Goal: Information Seeking & Learning: Find specific fact

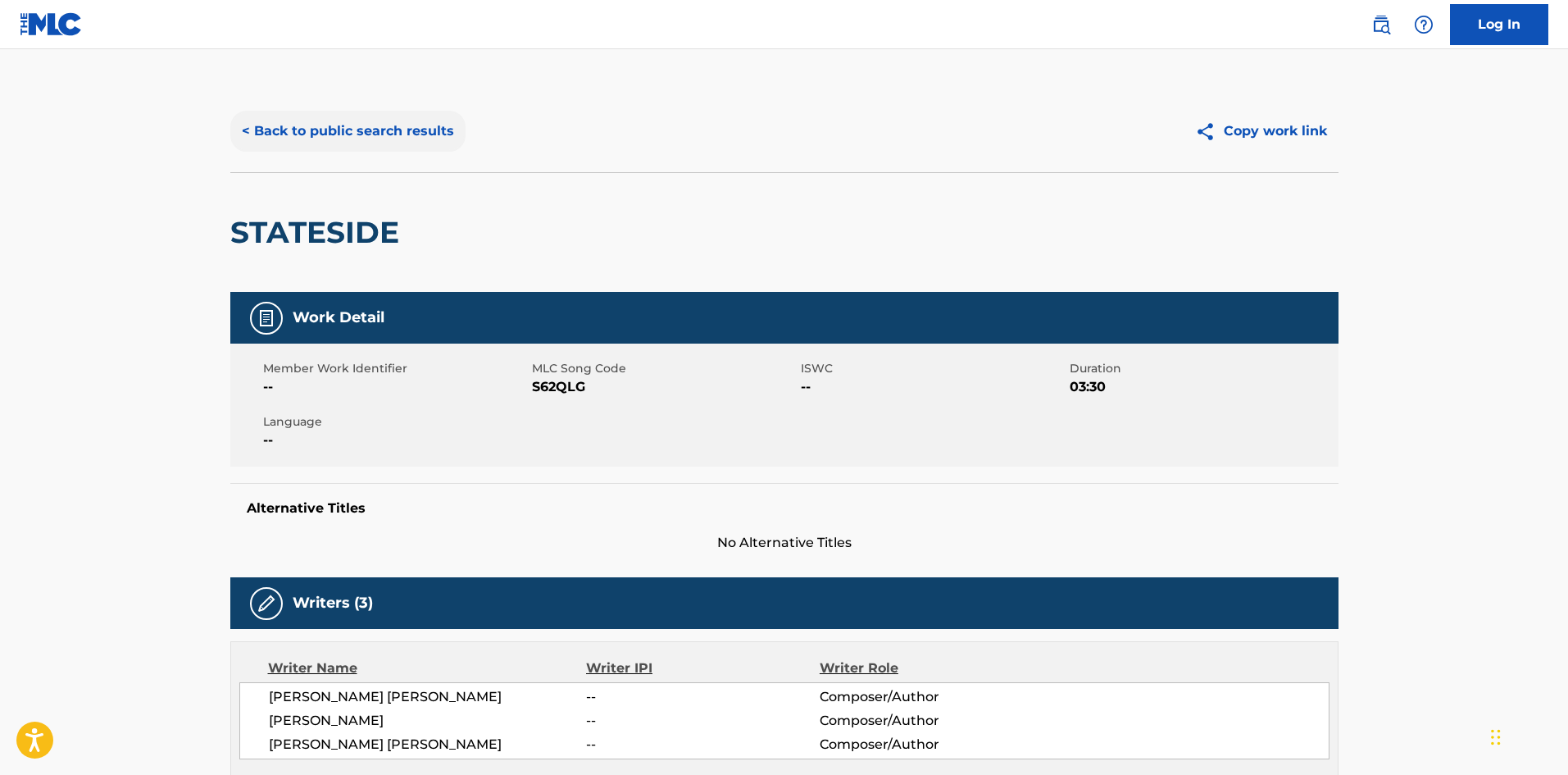
click at [385, 141] on button "< Back to public search results" at bounding box center [348, 130] width 235 height 41
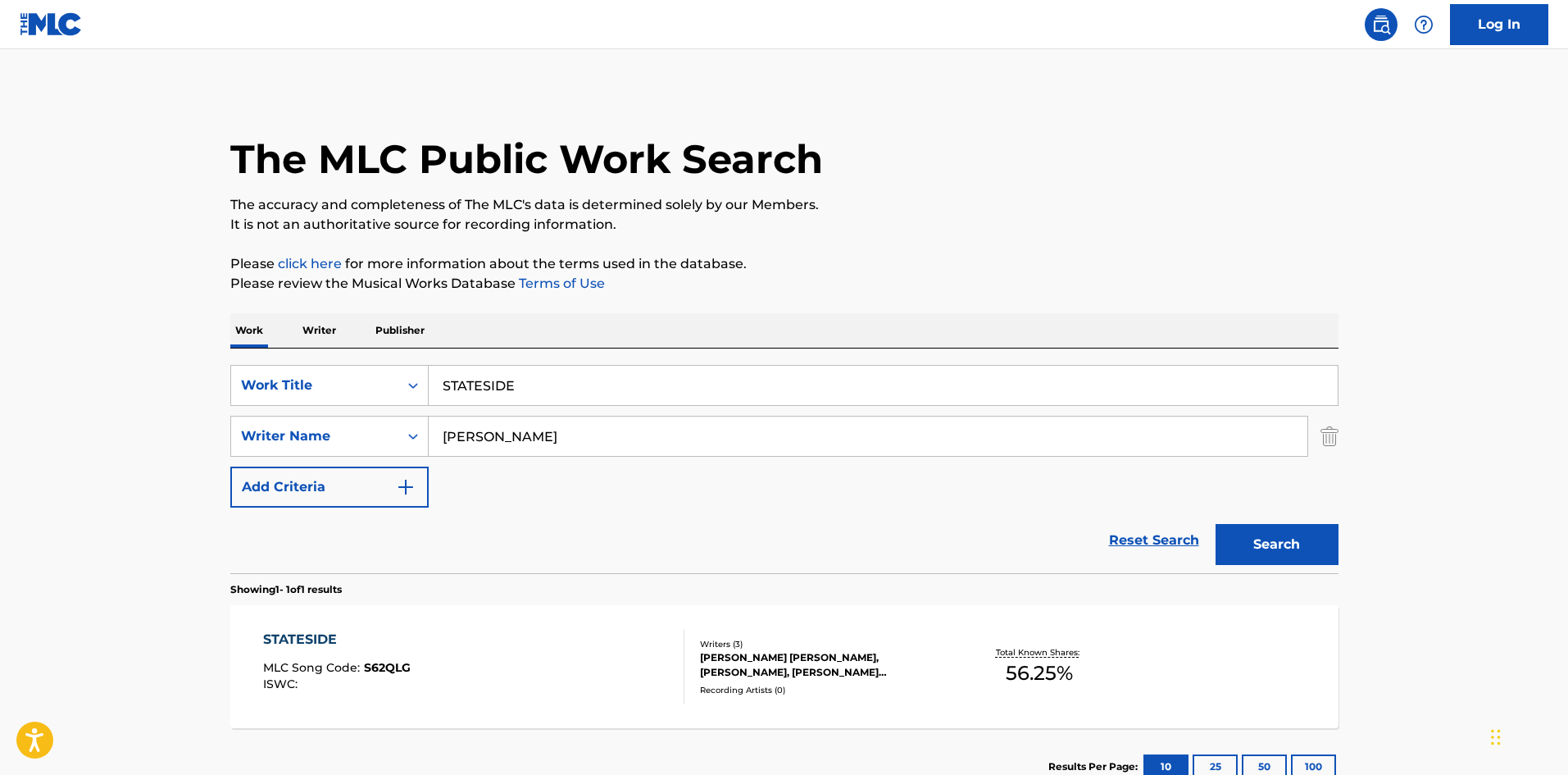
scroll to position [24, 0]
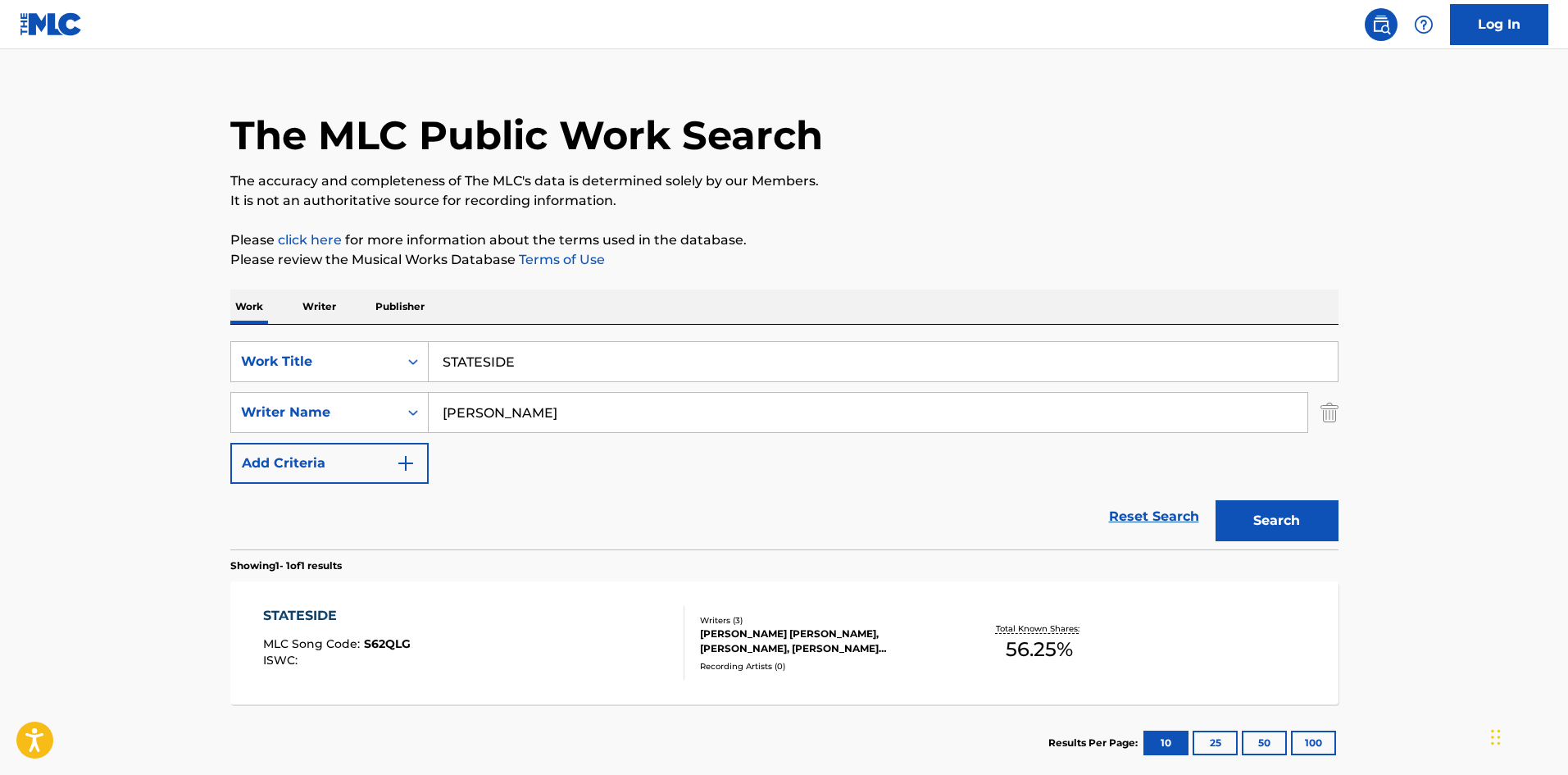
click at [582, 350] on input "STATESIDE" at bounding box center [884, 362] width 910 height 40
paste input "OLEAO"
type input "SOLEAO"
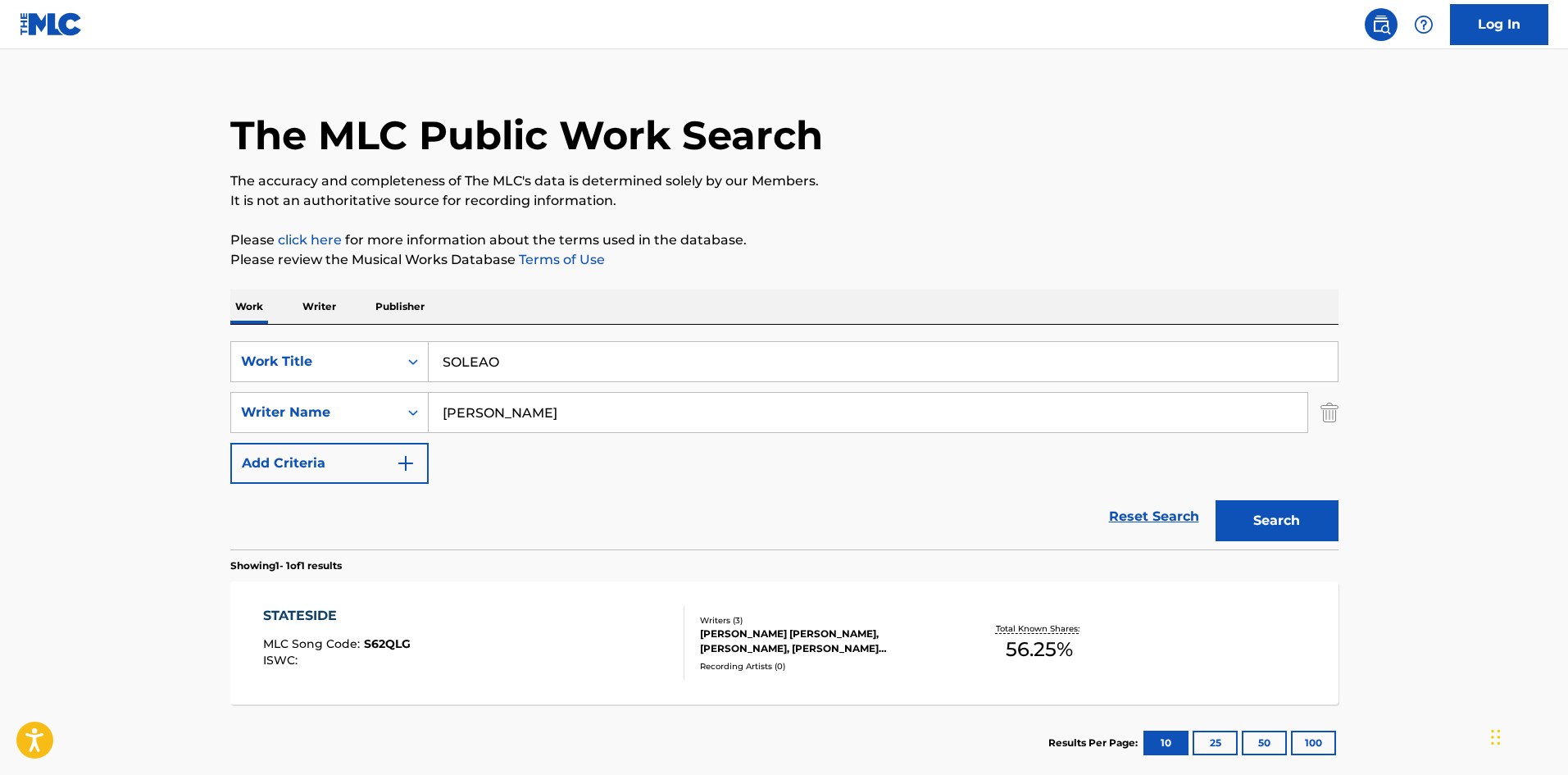
click at [547, 397] on input "[PERSON_NAME]" at bounding box center [868, 412] width 879 height 40
click at [547, 399] on input "[PERSON_NAME]" at bounding box center [868, 412] width 879 height 40
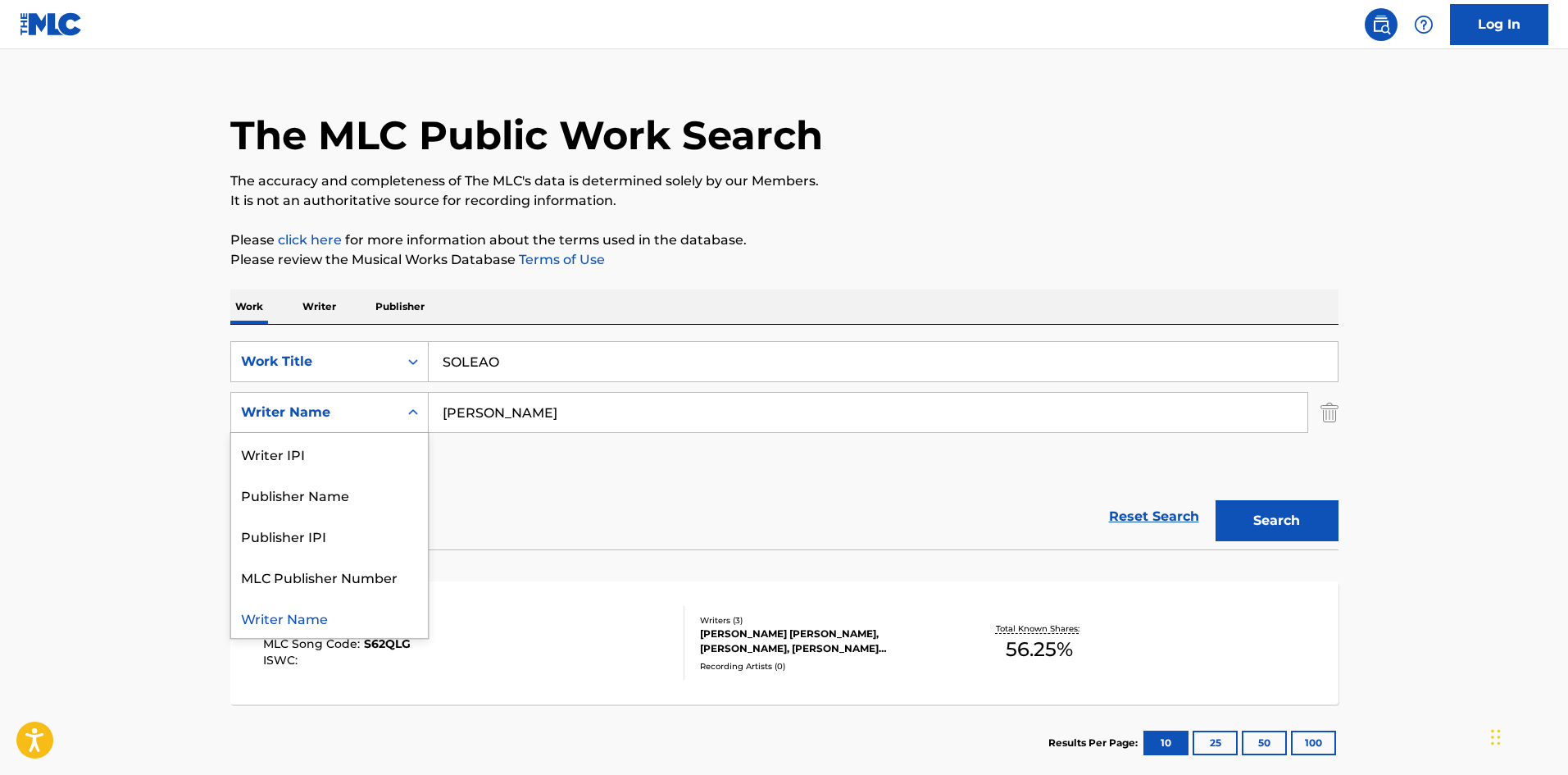
click at [357, 410] on div "Writer Name" at bounding box center [314, 412] width 147 height 20
click at [587, 420] on input "[PERSON_NAME]" at bounding box center [868, 412] width 879 height 40
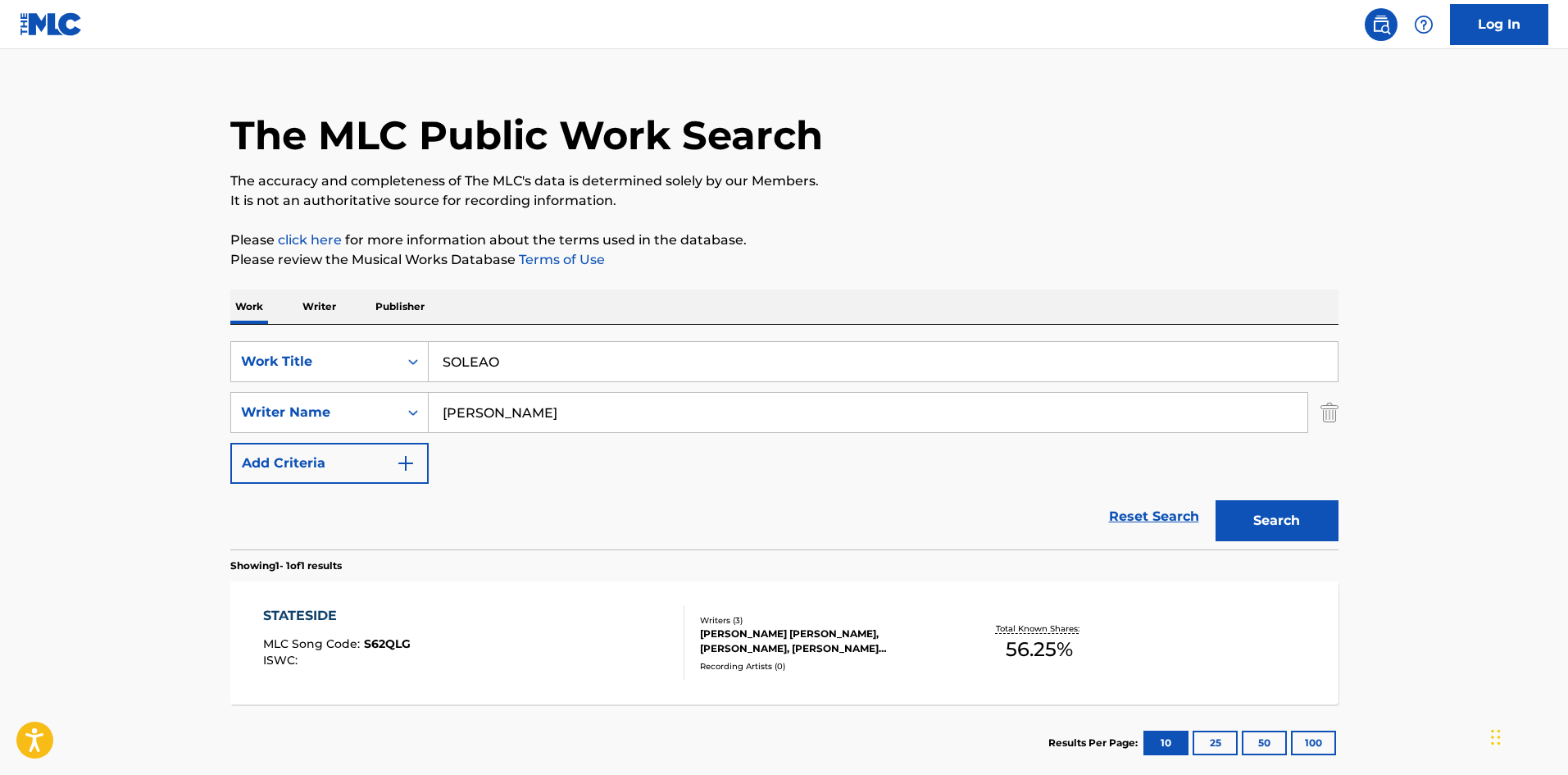
click at [587, 420] on input "[PERSON_NAME]" at bounding box center [868, 412] width 879 height 40
type input "[PERSON_NAME]"
click at [1216, 500] on button "Search" at bounding box center [1277, 520] width 123 height 41
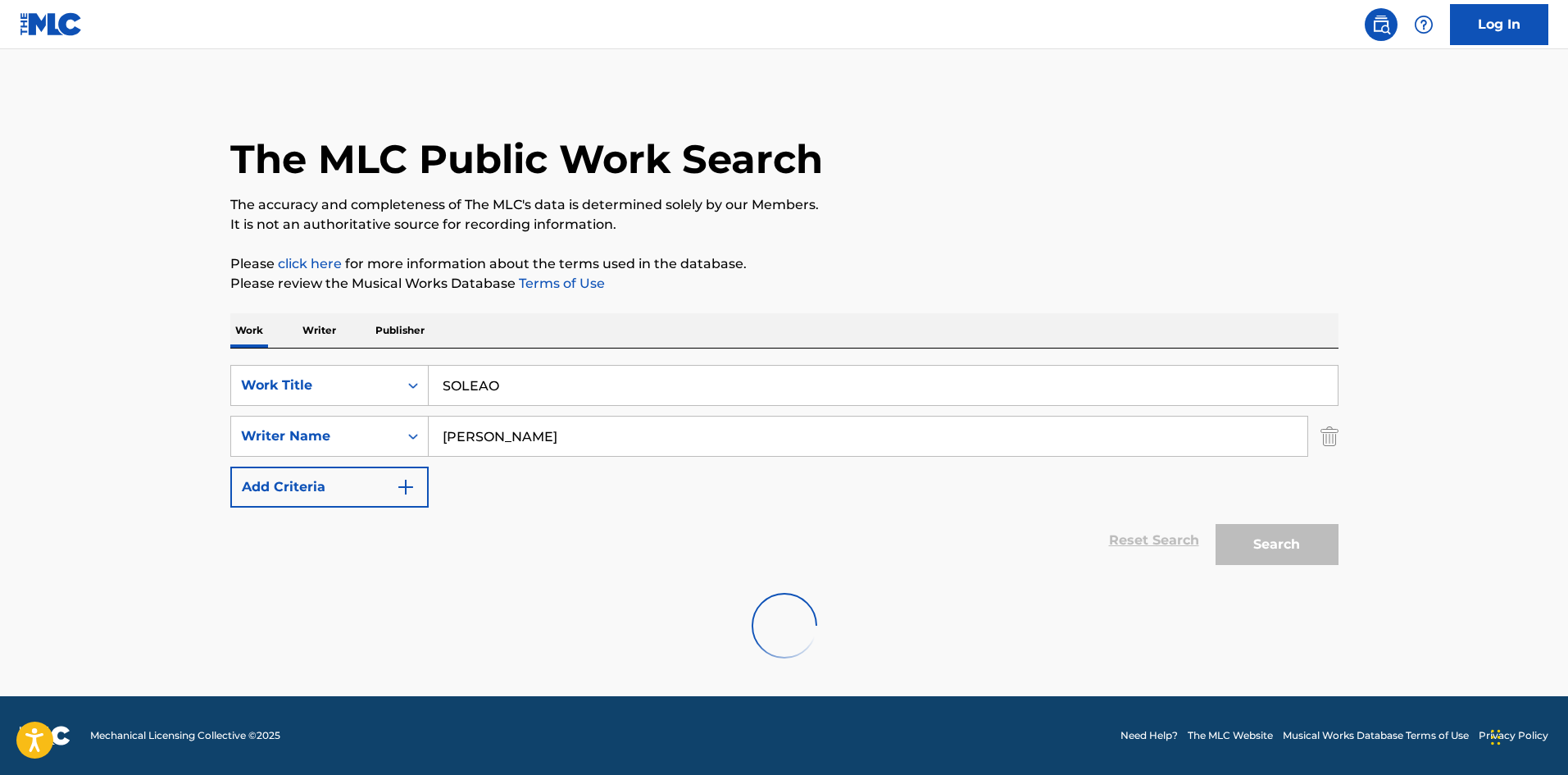
scroll to position [0, 0]
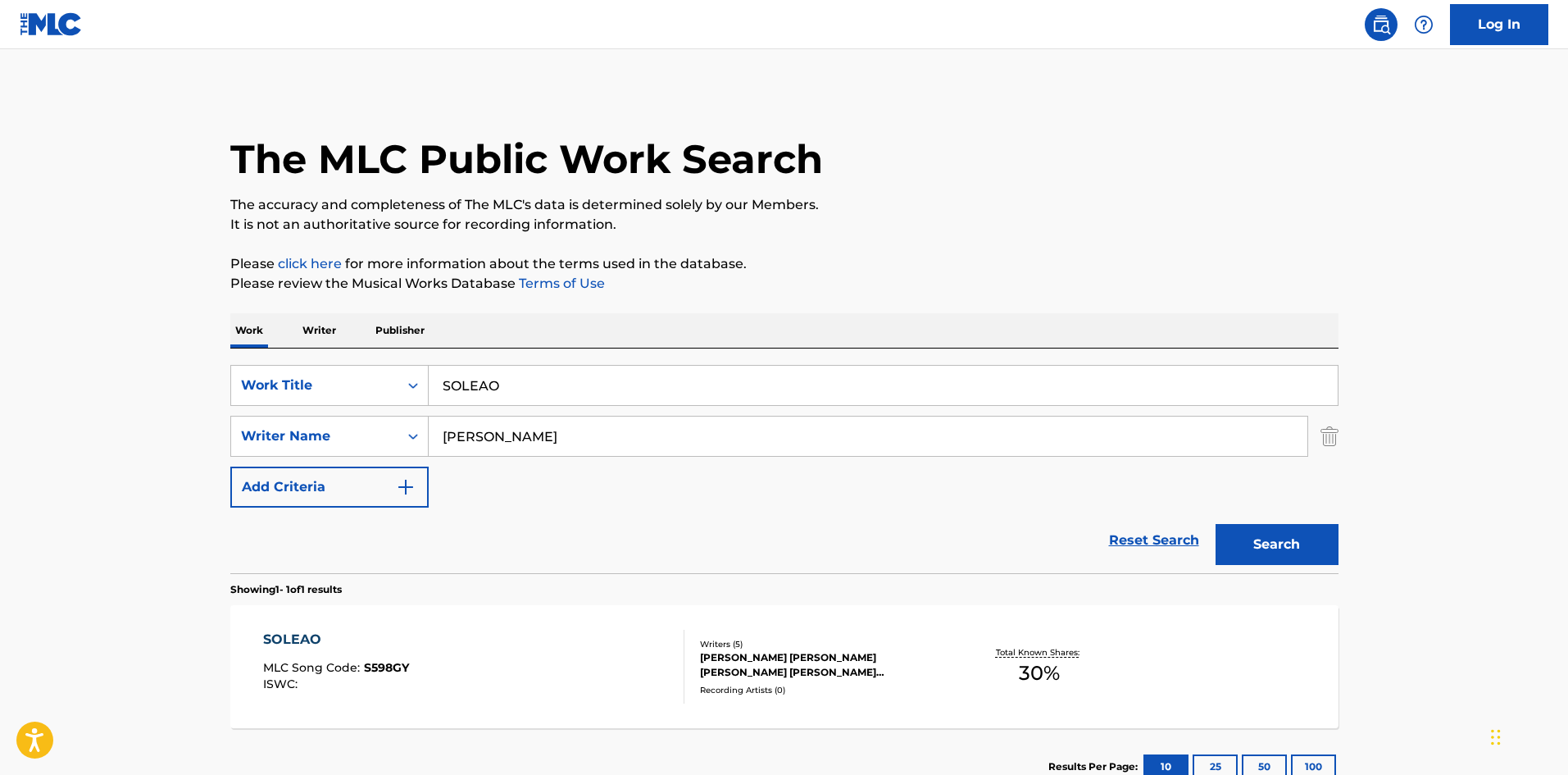
click at [444, 646] on div "SOLEAO MLC Song Code : S598GY ISWC :" at bounding box center [474, 666] width 421 height 74
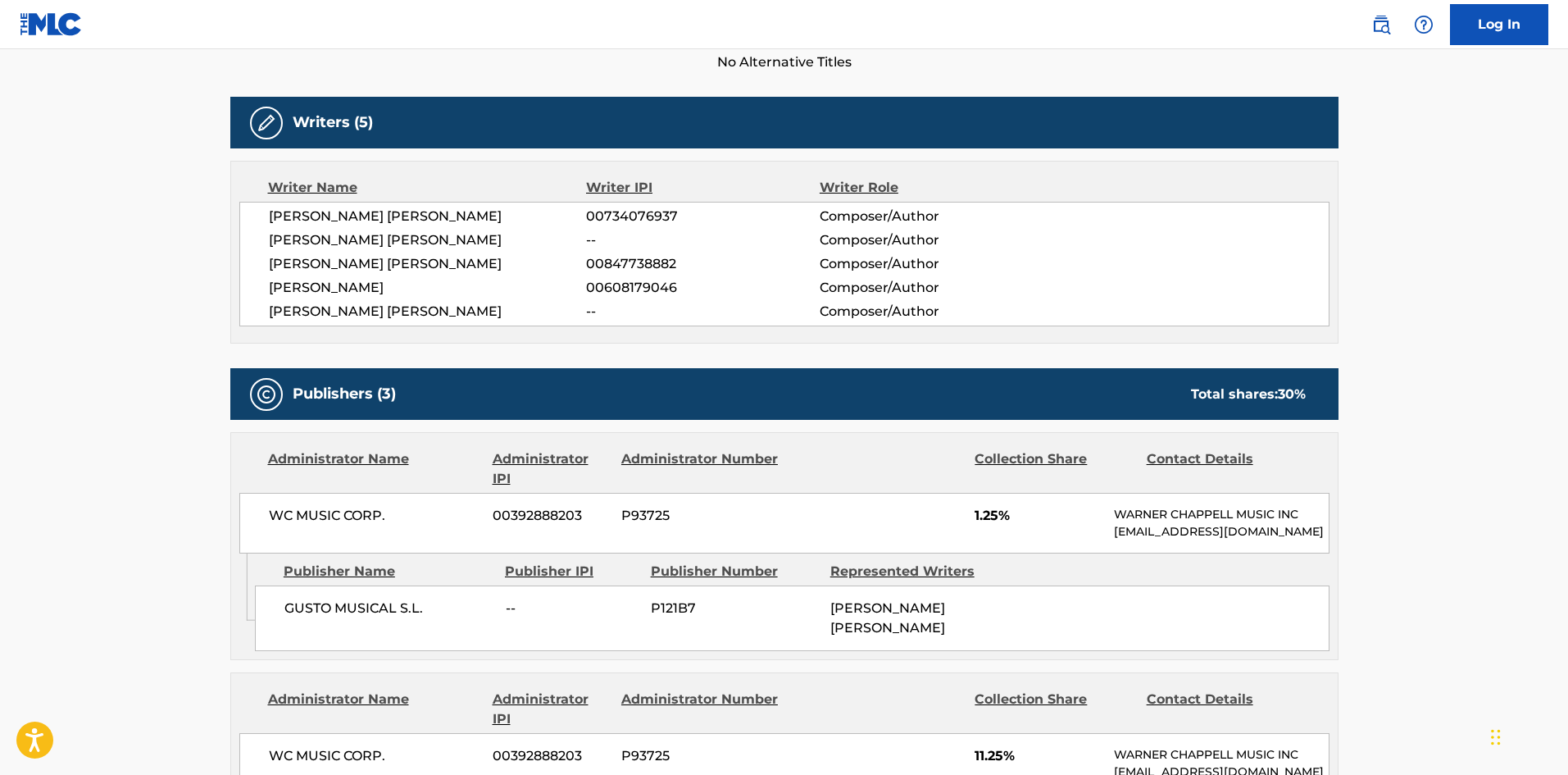
scroll to position [492, 0]
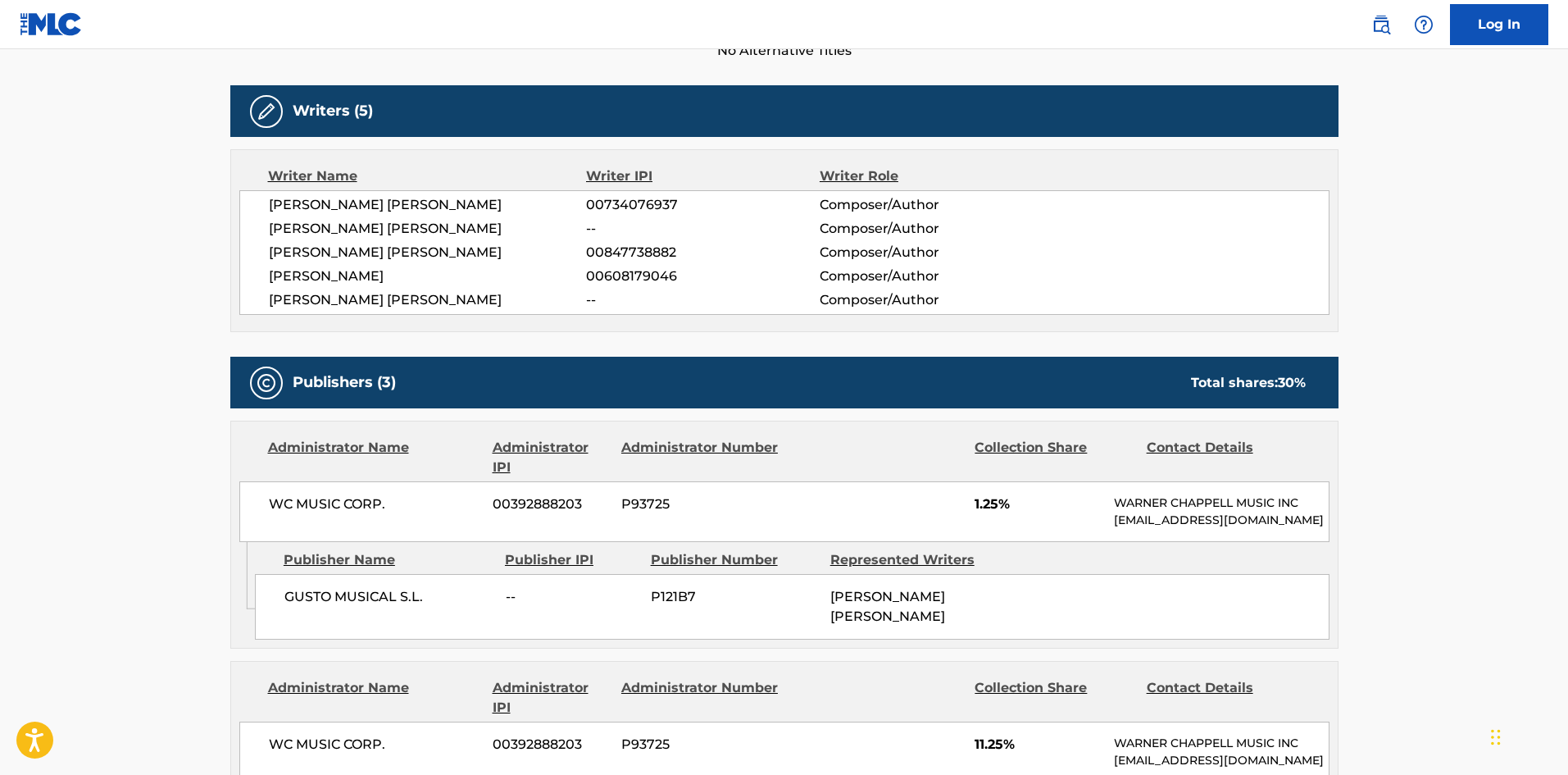
drag, startPoint x: 360, startPoint y: 200, endPoint x: 363, endPoint y: 215, distance: 15.3
click at [360, 200] on span "[PERSON_NAME] [PERSON_NAME]" at bounding box center [428, 205] width 318 height 20
drag, startPoint x: 365, startPoint y: 217, endPoint x: 367, endPoint y: 232, distance: 15.1
click at [367, 223] on div "[PERSON_NAME] [PERSON_NAME] 00734076937 Composer/Author [PERSON_NAME] [PERSON_N…" at bounding box center [784, 252] width 1090 height 125
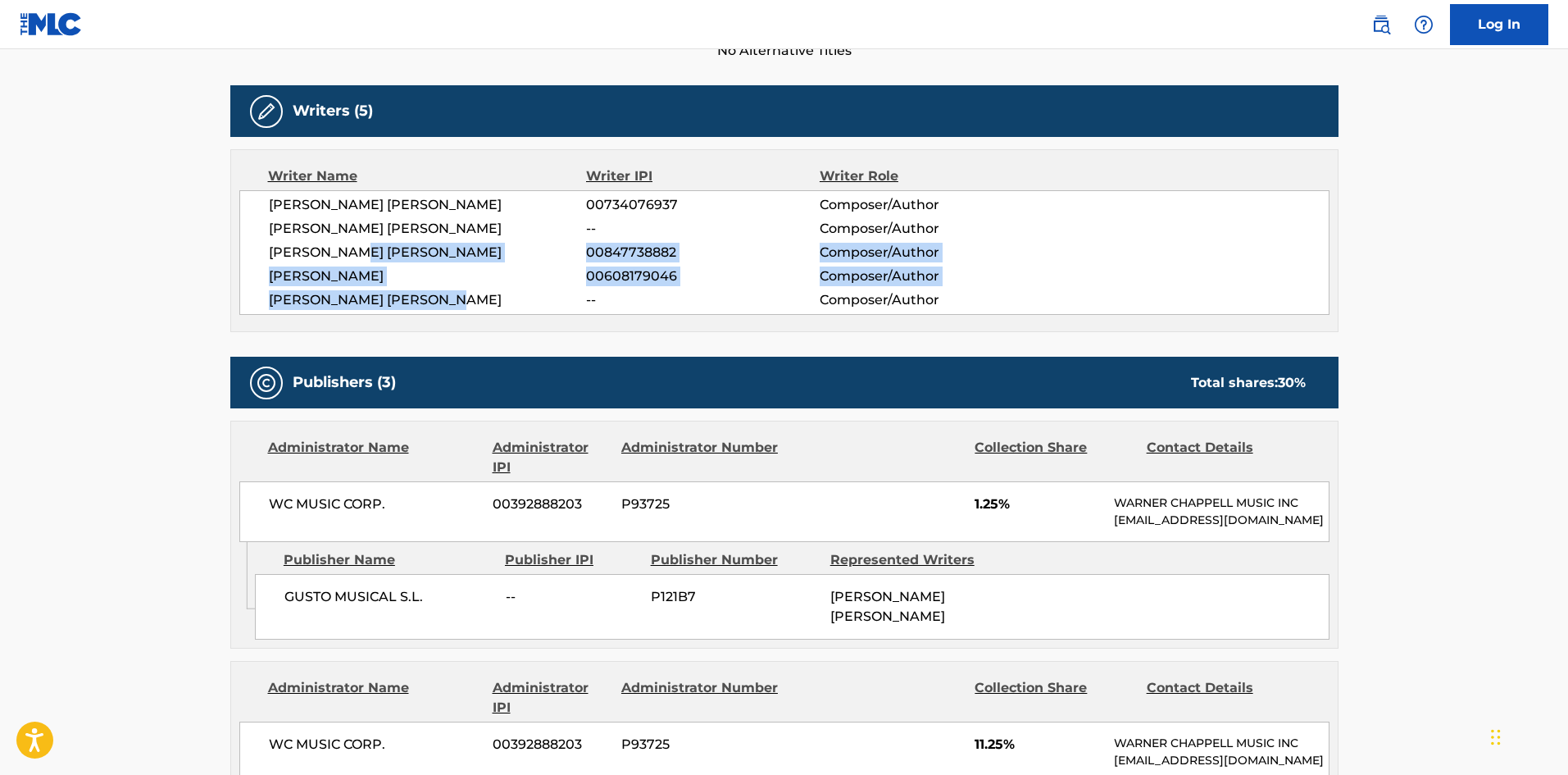
drag, startPoint x: 368, startPoint y: 244, endPoint x: 491, endPoint y: 311, distance: 140.1
click at [491, 311] on div "[PERSON_NAME] [PERSON_NAME] 00734076937 Composer/Author [PERSON_NAME] [PERSON_N…" at bounding box center [784, 252] width 1090 height 125
click at [495, 309] on span "[PERSON_NAME] [PERSON_NAME]" at bounding box center [428, 301] width 318 height 20
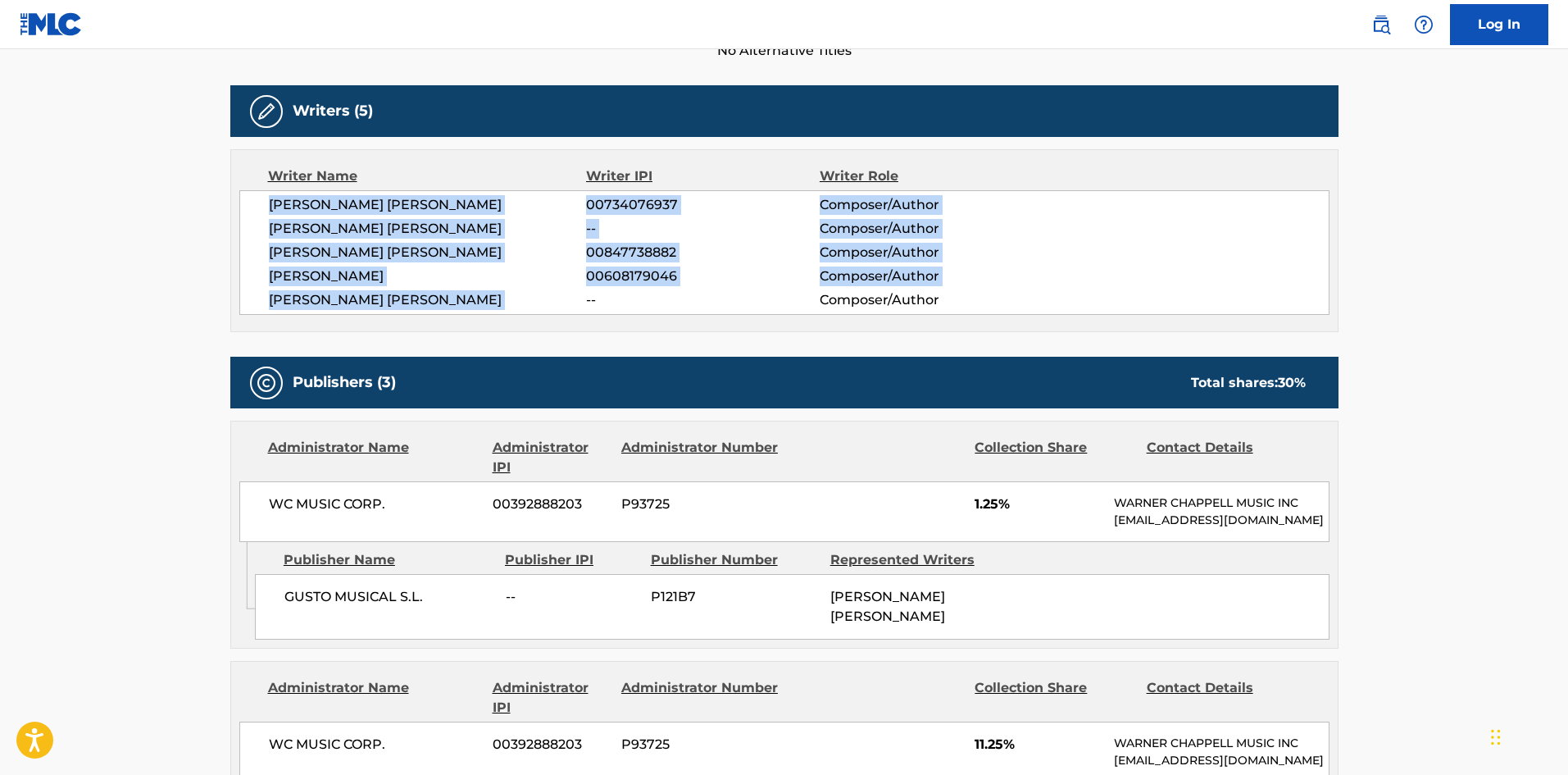
drag, startPoint x: 495, startPoint y: 309, endPoint x: 291, endPoint y: 142, distance: 263.6
click at [289, 152] on div "Writer Name Writer IPI Writer Role [PERSON_NAME] [PERSON_NAME] 00734076937 Comp…" at bounding box center [784, 240] width 1108 height 183
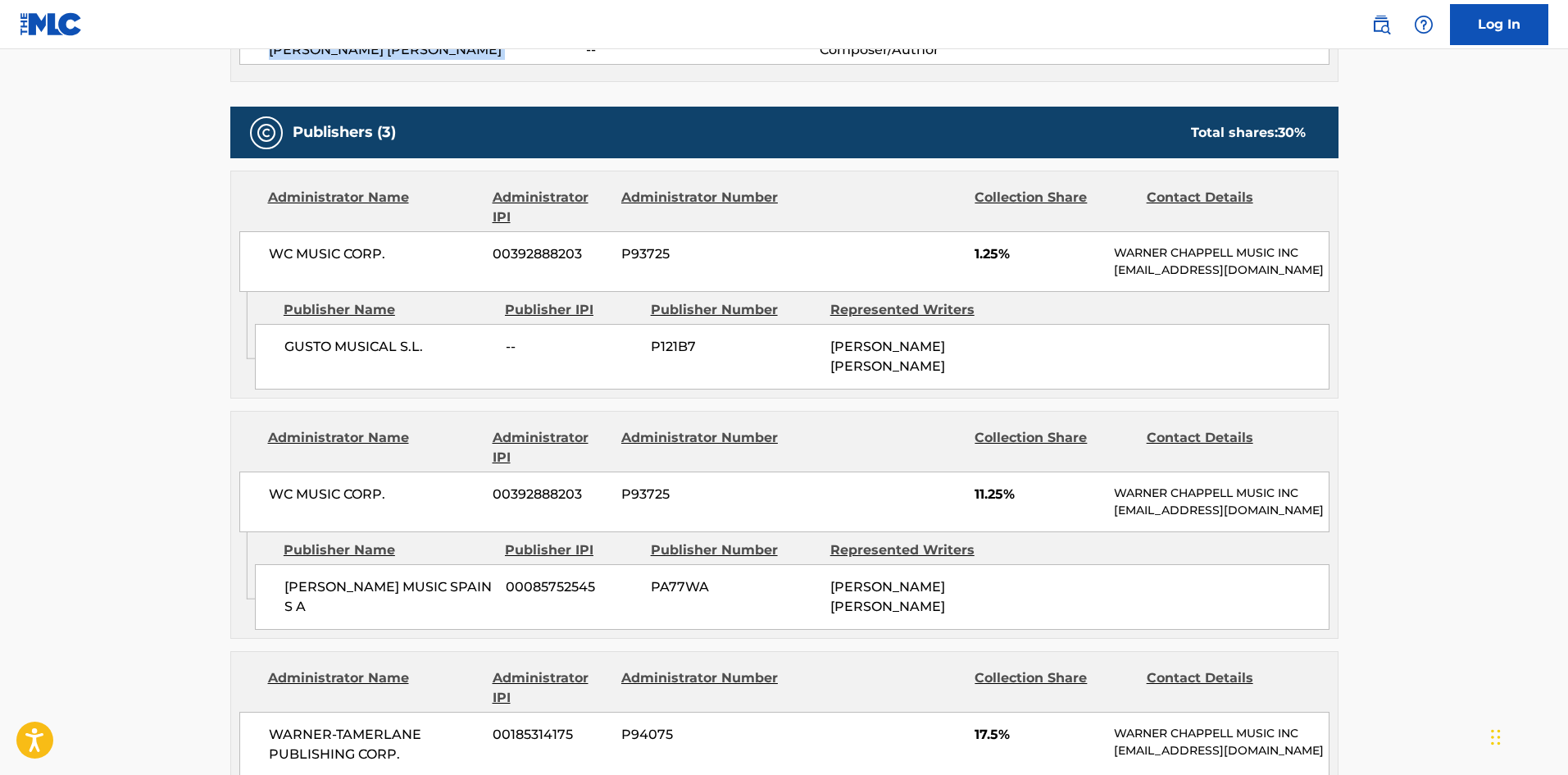
scroll to position [704, 0]
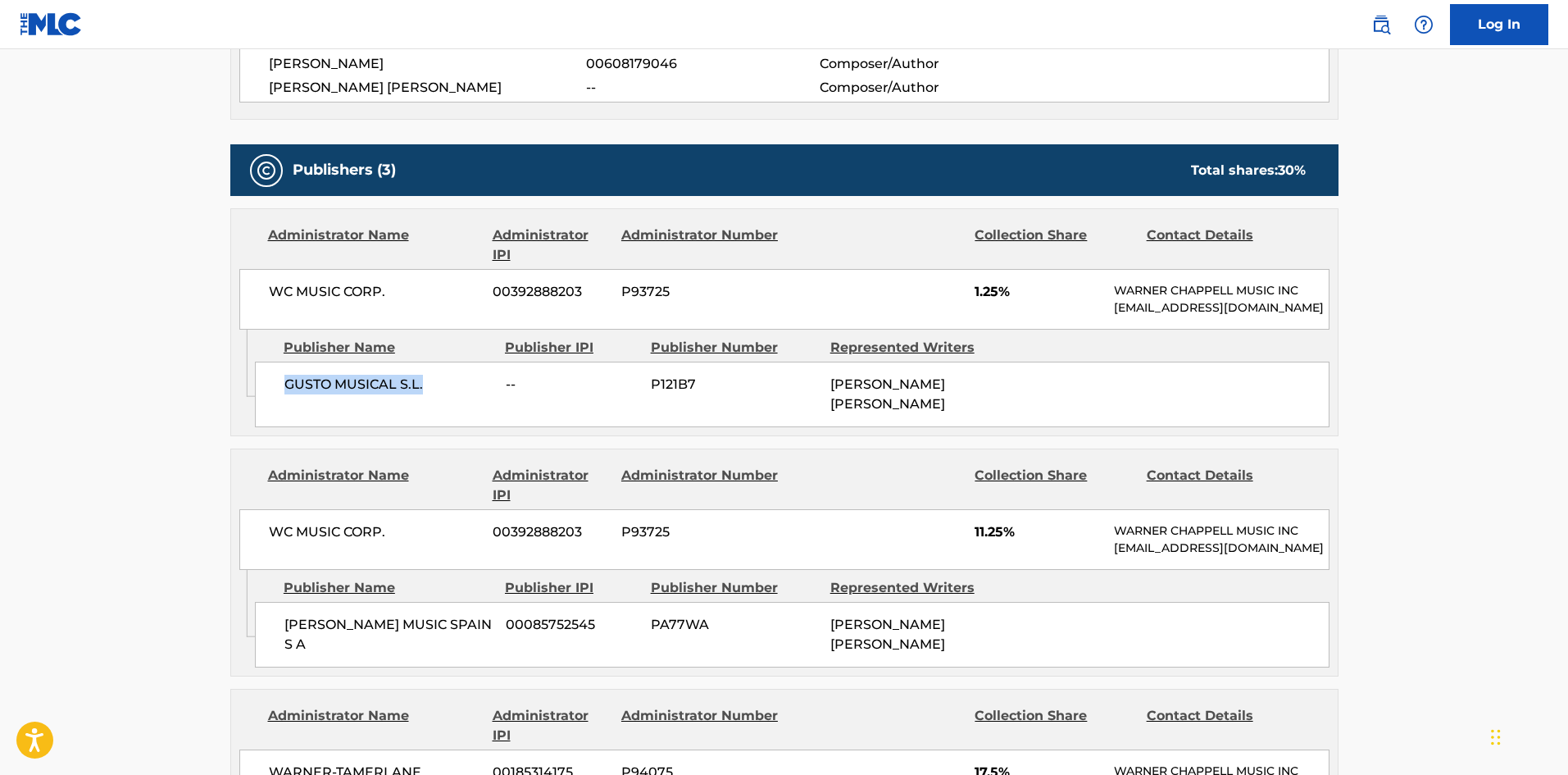
drag, startPoint x: 287, startPoint y: 406, endPoint x: 462, endPoint y: 417, distance: 175.3
click at [462, 417] on div "GUSTO MUSICAL S.L. -- P121B7 [PERSON_NAME] [PERSON_NAME]" at bounding box center [792, 394] width 1075 height 65
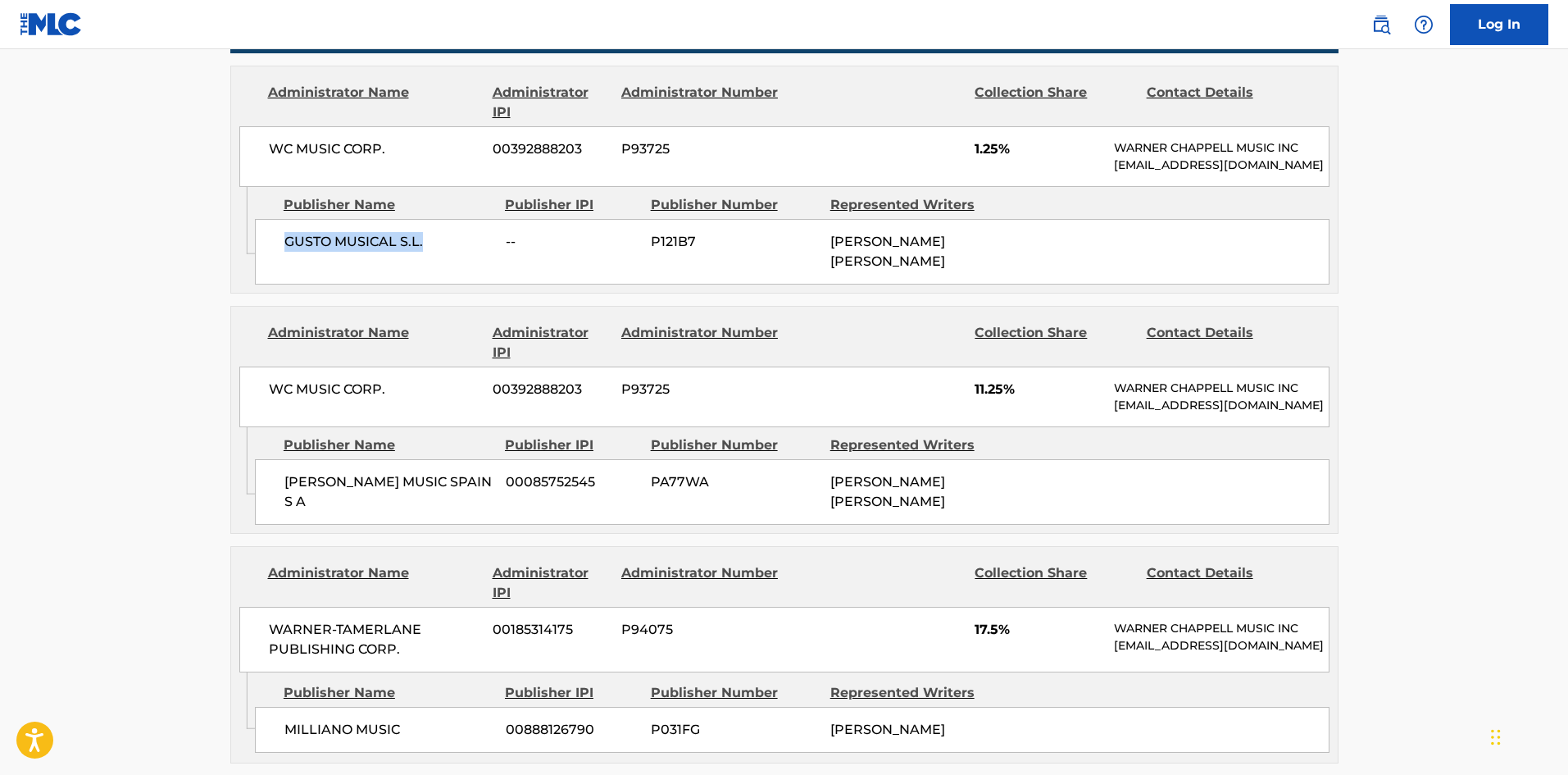
scroll to position [868, 0]
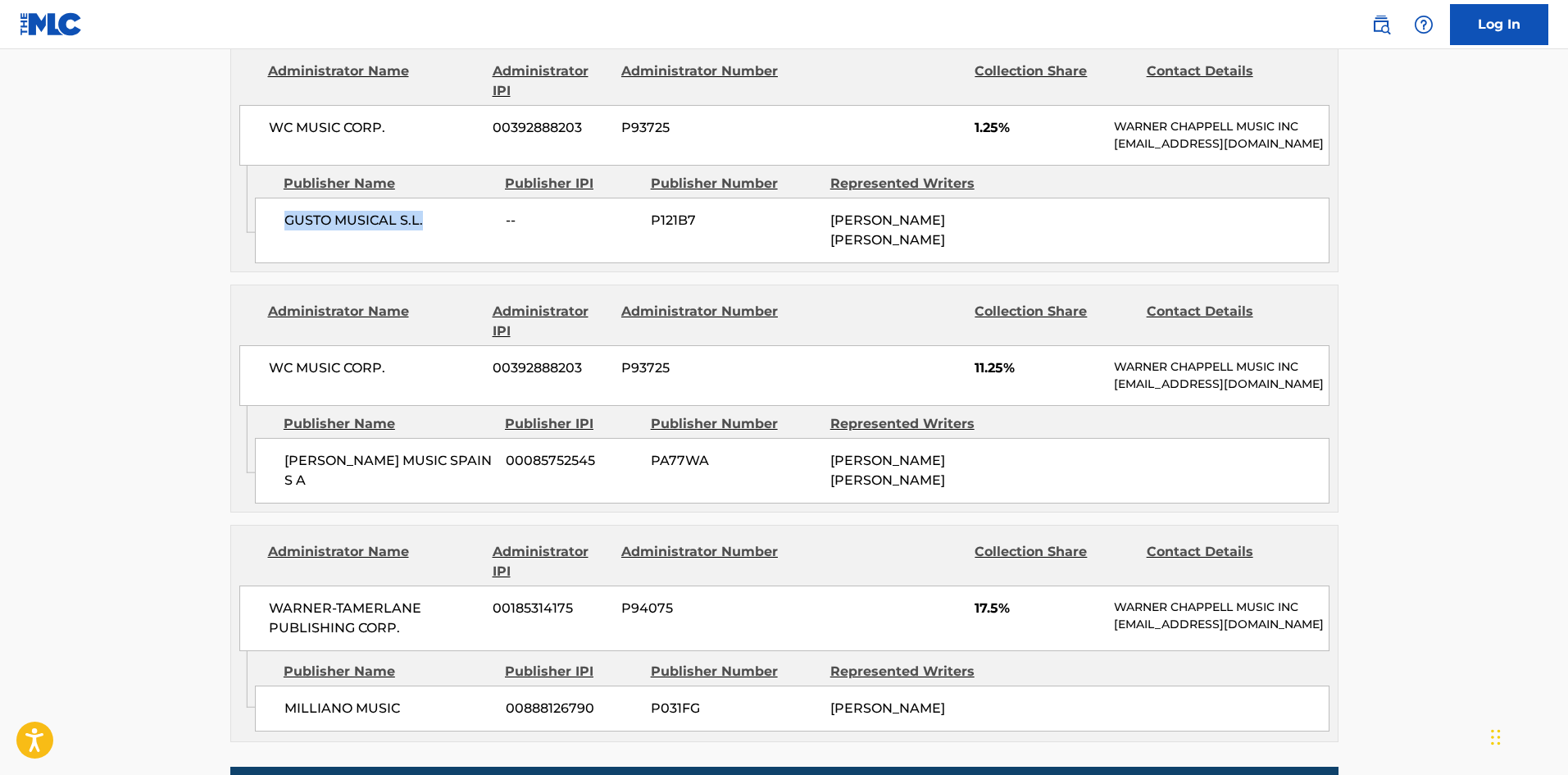
drag, startPoint x: 289, startPoint y: 489, endPoint x: 426, endPoint y: 526, distance: 141.9
click at [426, 503] on div "[PERSON_NAME] MUSIC SPAIN S A 00085752545 PA77WA [PERSON_NAME] [PERSON_NAME]" at bounding box center [792, 471] width 1075 height 65
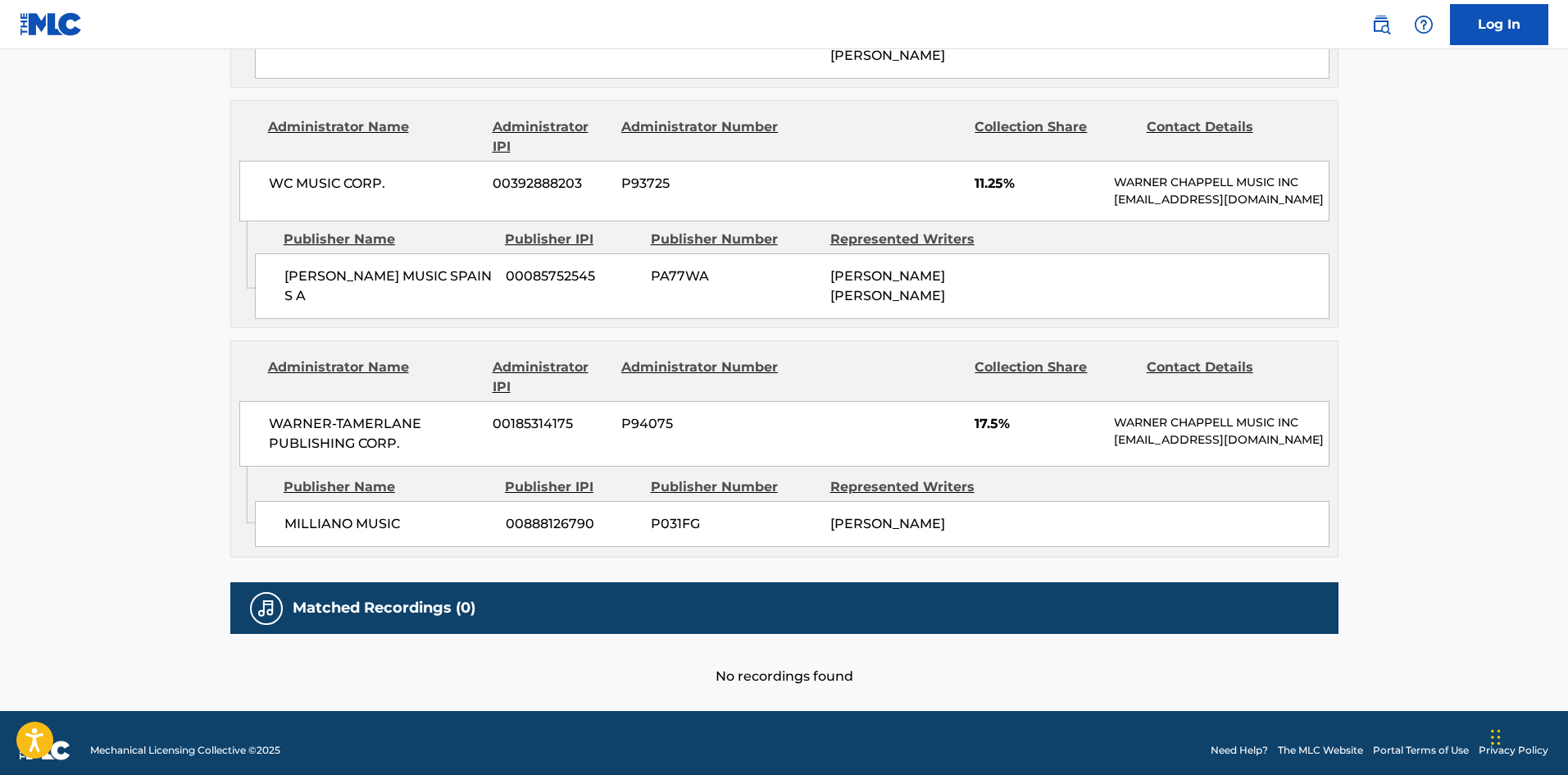
scroll to position [1114, 0]
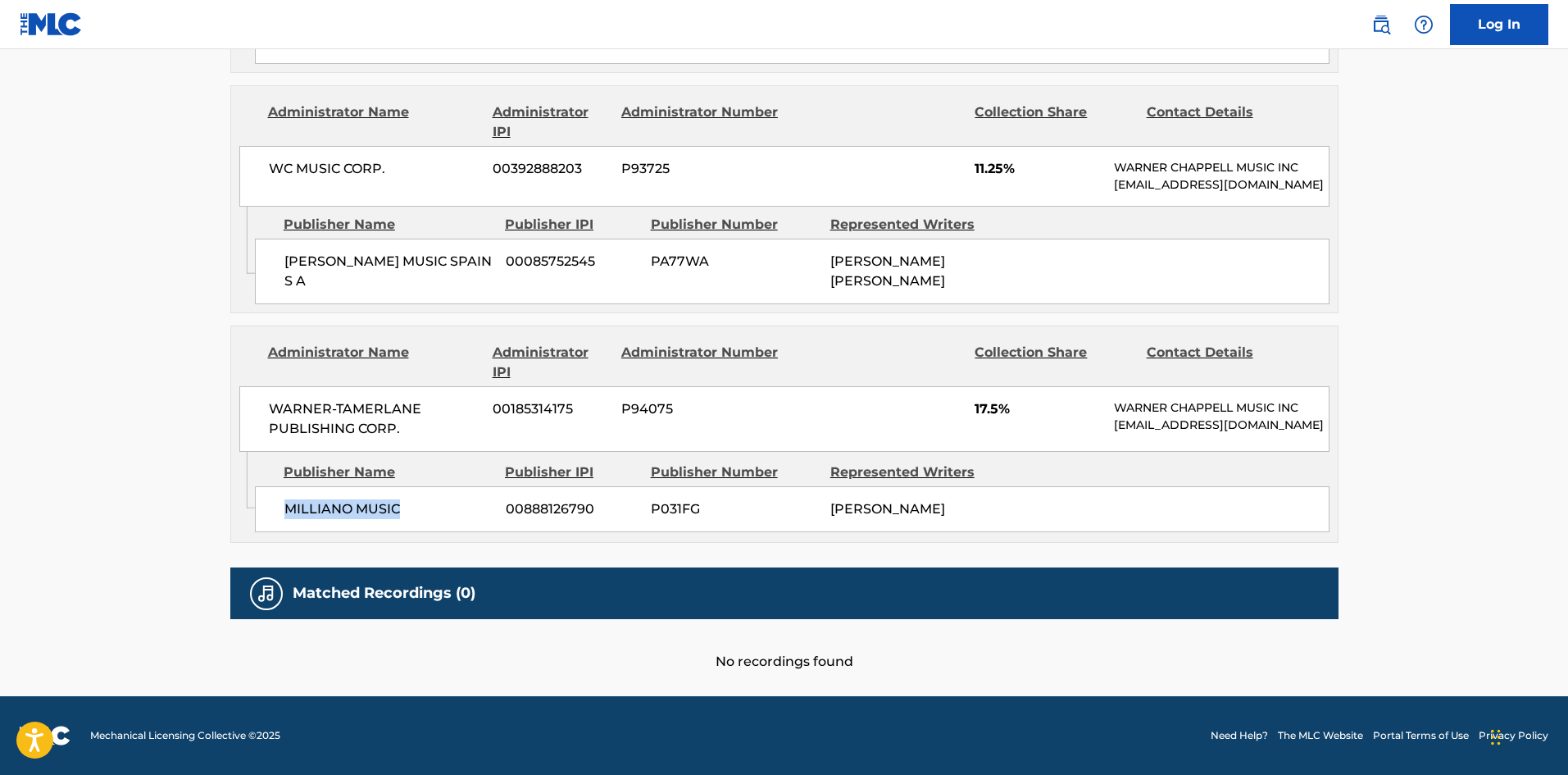
drag, startPoint x: 370, startPoint y: 498, endPoint x: 281, endPoint y: 495, distance: 89.1
click at [281, 495] on div "MILLIANO MUSIC 00888126790 P031FG [PERSON_NAME]" at bounding box center [792, 509] width 1075 height 45
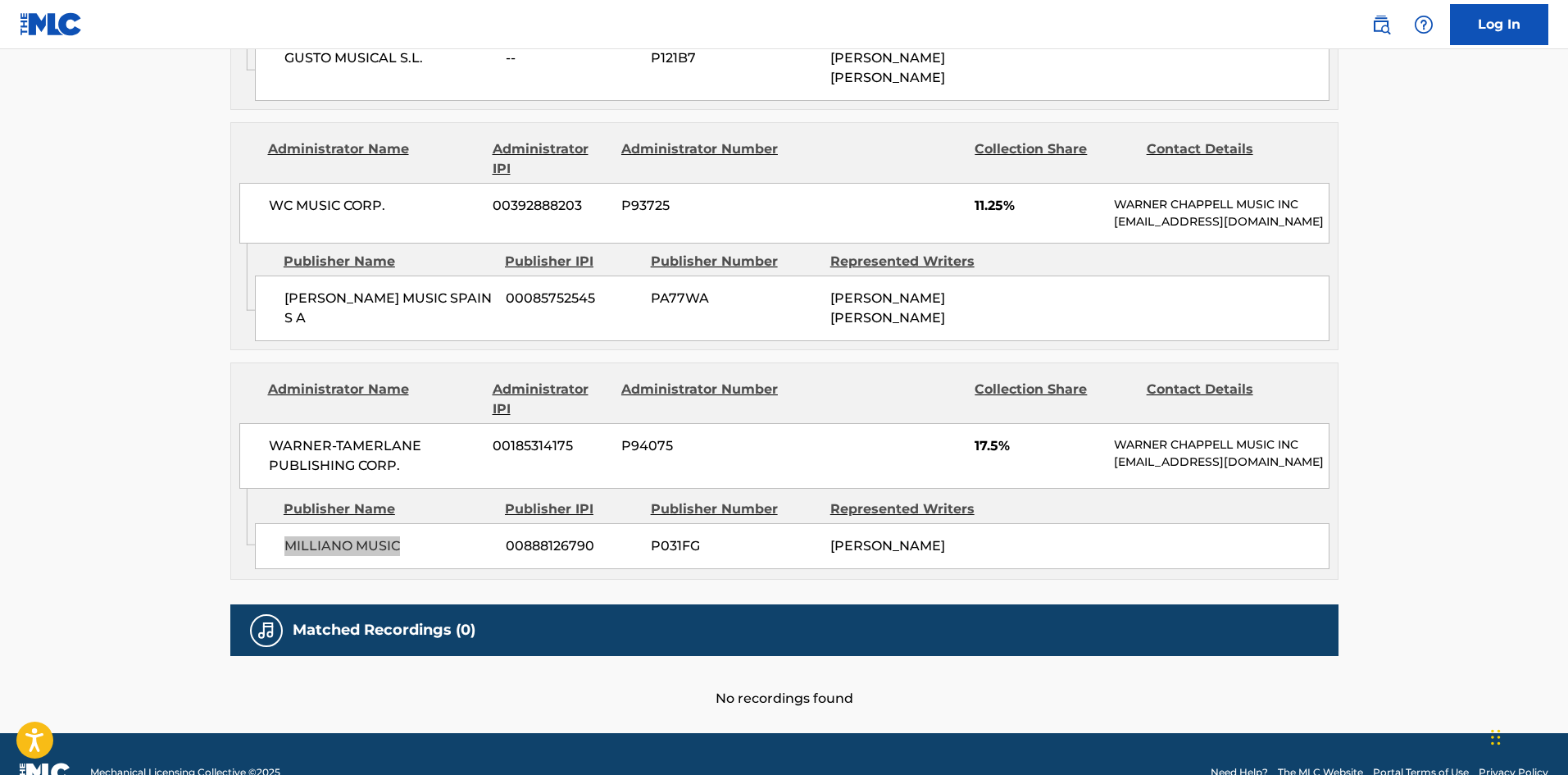
scroll to position [1032, 0]
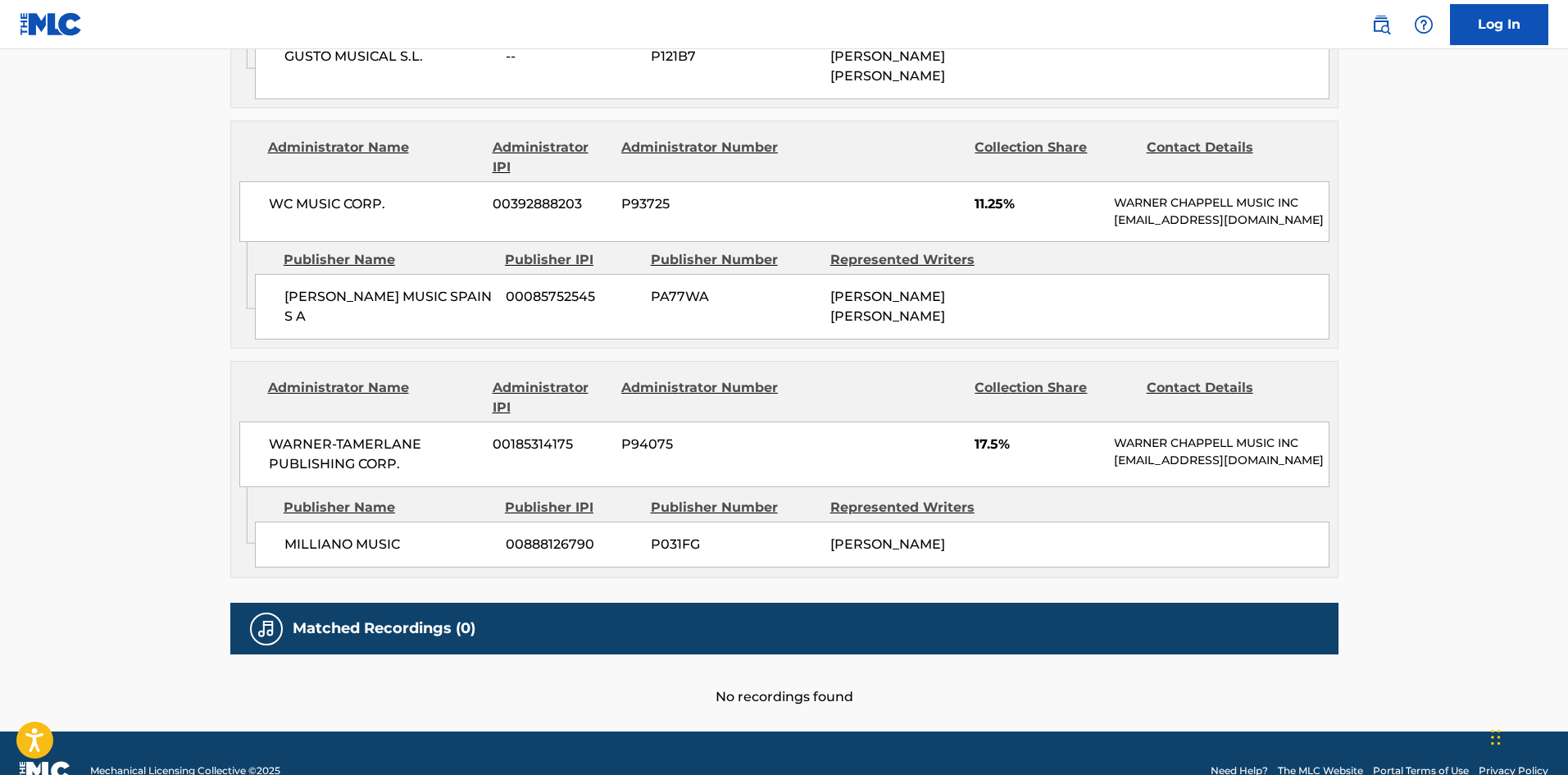
click at [862, 487] on div "WARNER-[PERSON_NAME] PUBLISHING CORP. 00185314175 P94075 17.5% [PERSON_NAME] MU…" at bounding box center [784, 454] width 1090 height 65
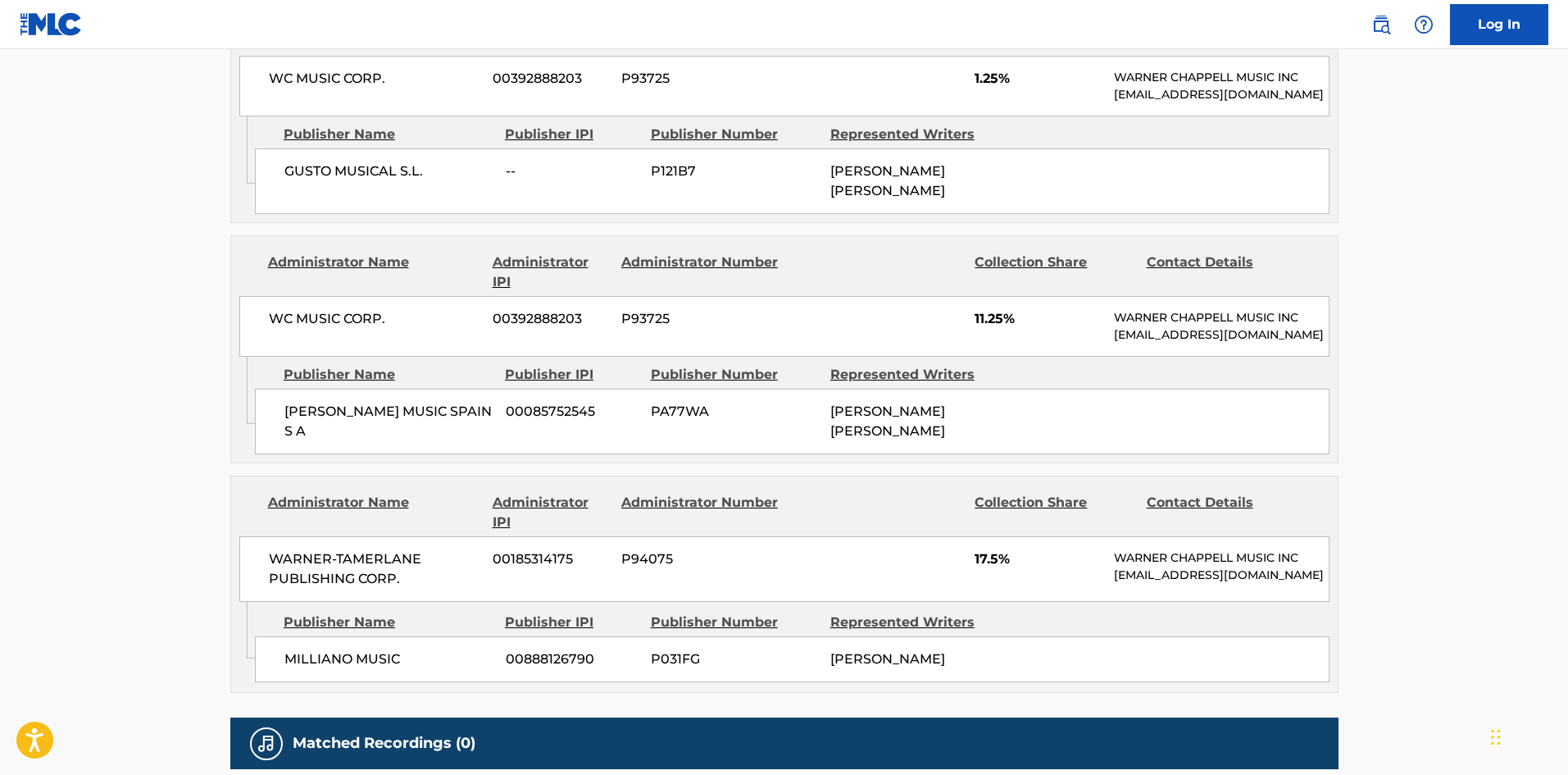
scroll to position [868, 0]
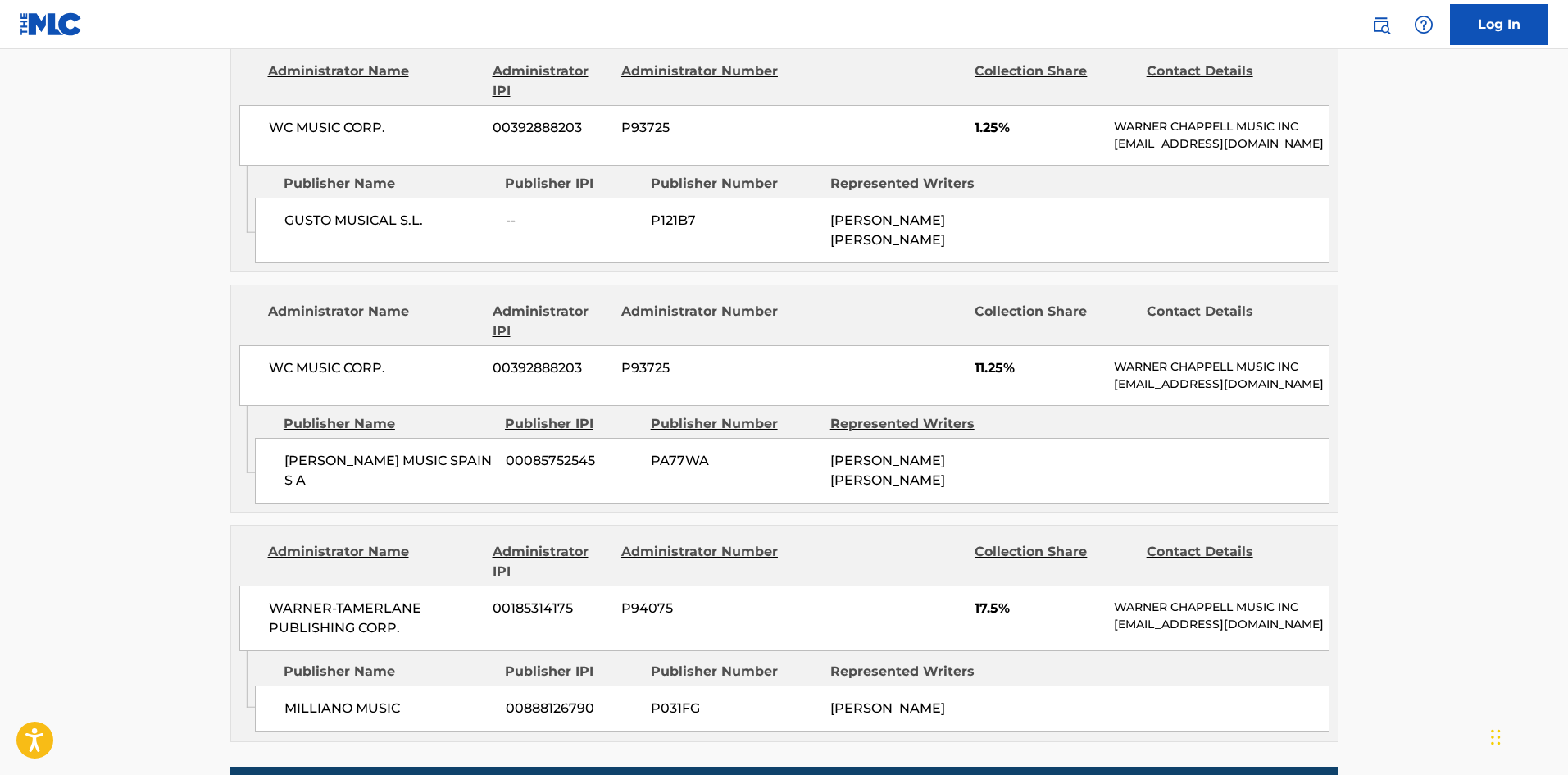
click at [828, 557] on div "Publishers (3) Total shares: 30 % Administrator Name Administrator IPI Administ…" at bounding box center [784, 361] width 1108 height 761
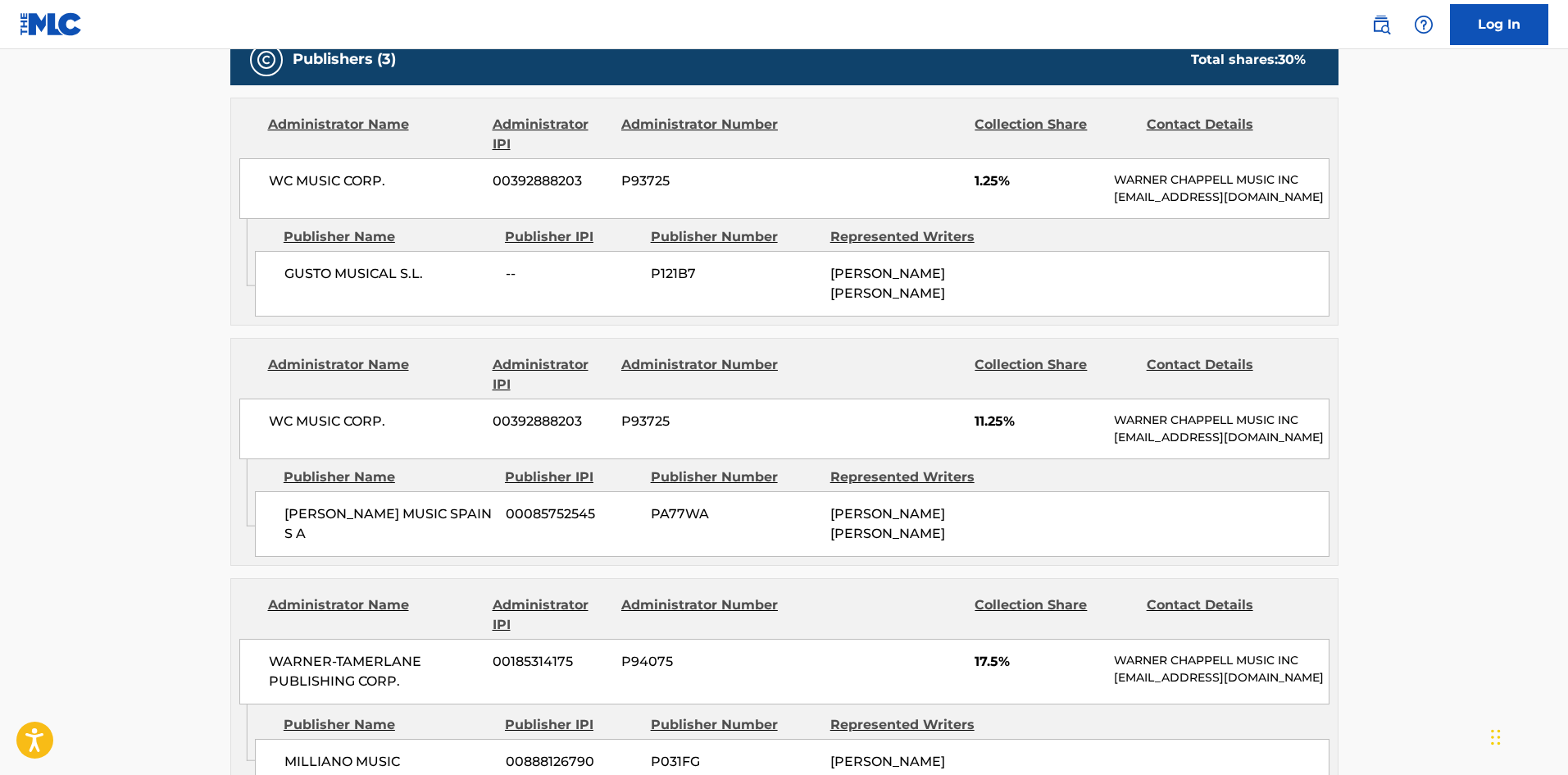
scroll to position [786, 0]
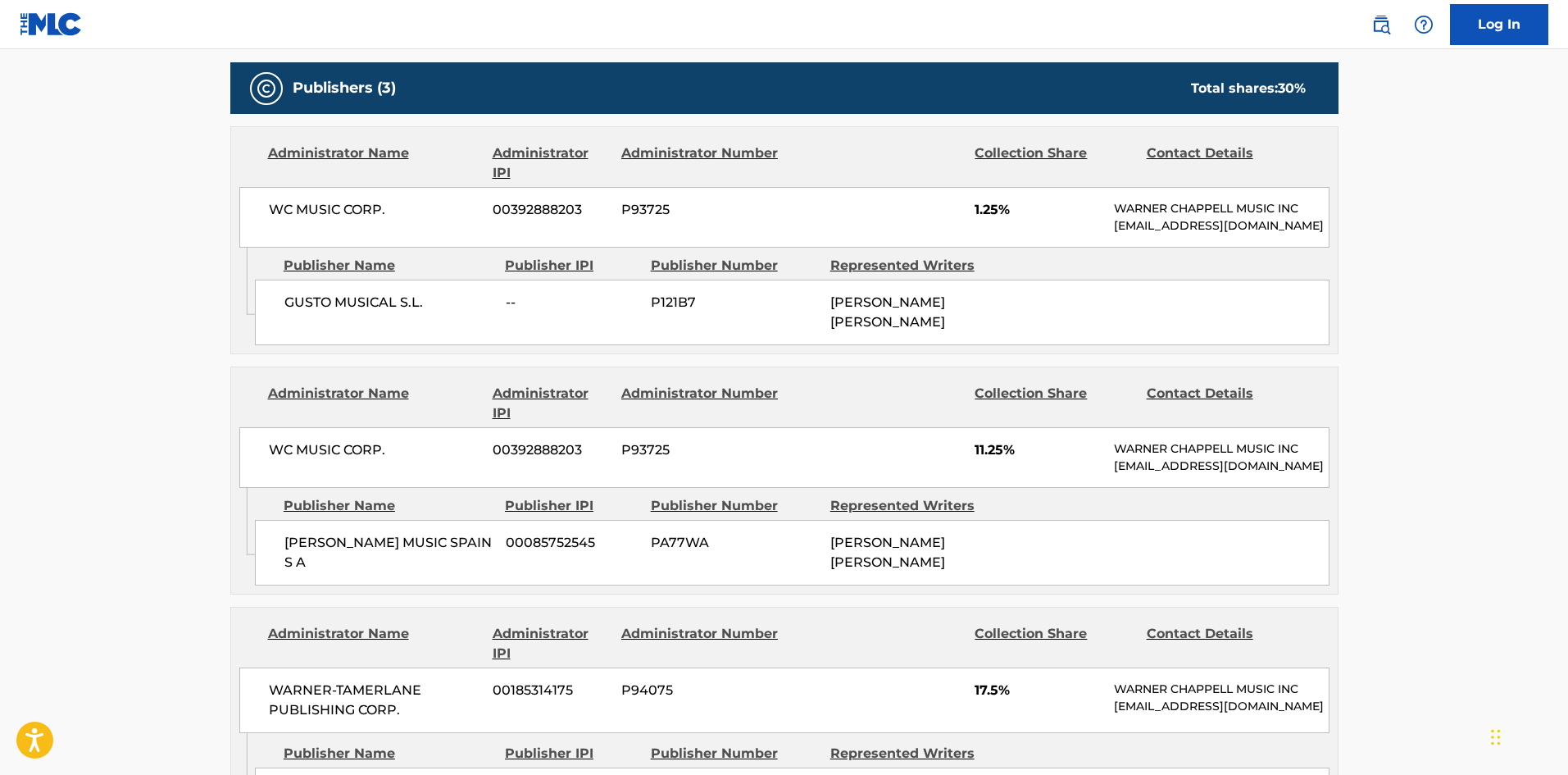
click at [803, 585] on div "[PERSON_NAME] MUSIC SPAIN S A 00085752545 PA77WA [PERSON_NAME] [PERSON_NAME]" at bounding box center [792, 553] width 1075 height 65
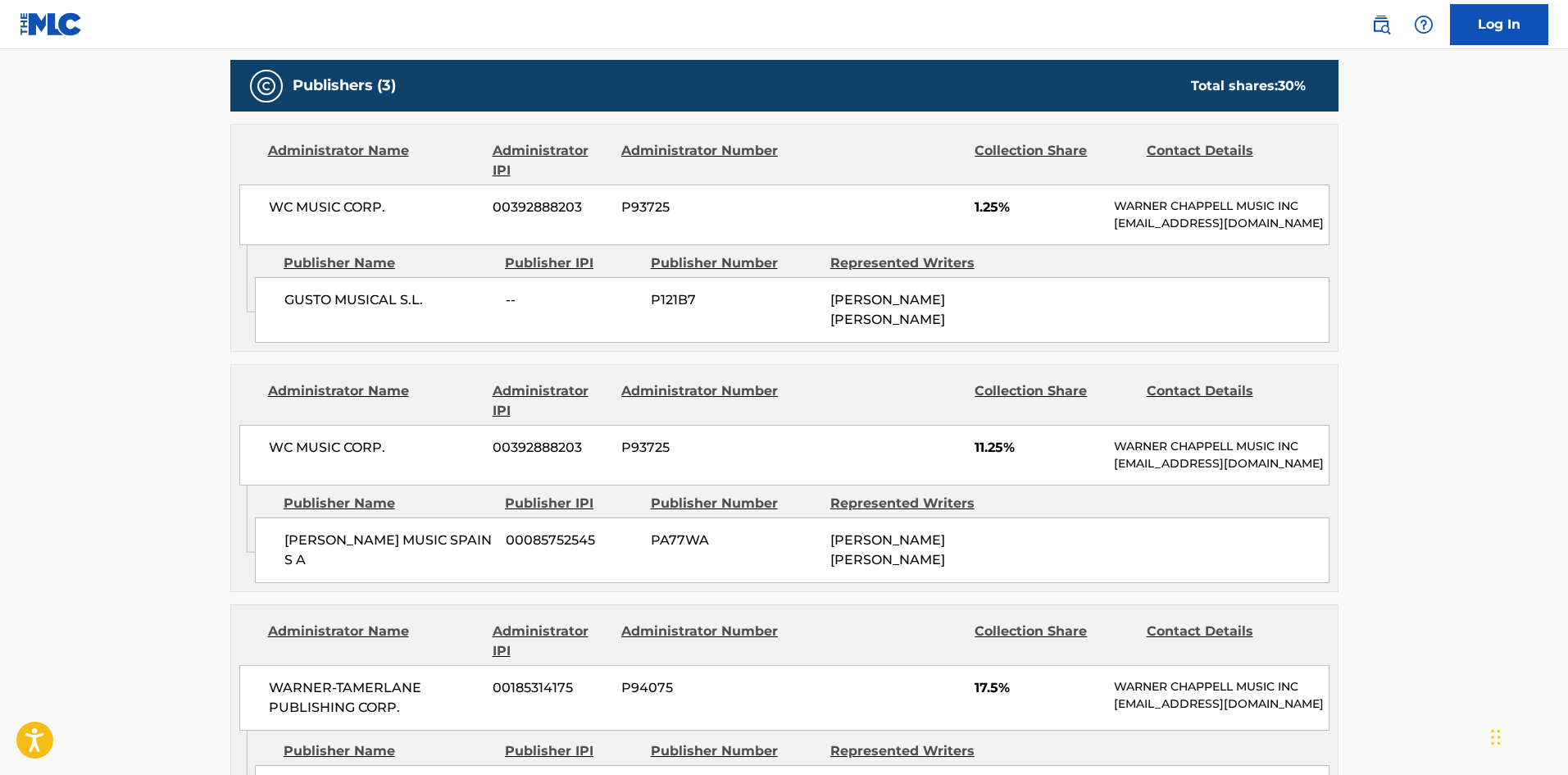
scroll to position [704, 0]
